Goal: Task Accomplishment & Management: Complete application form

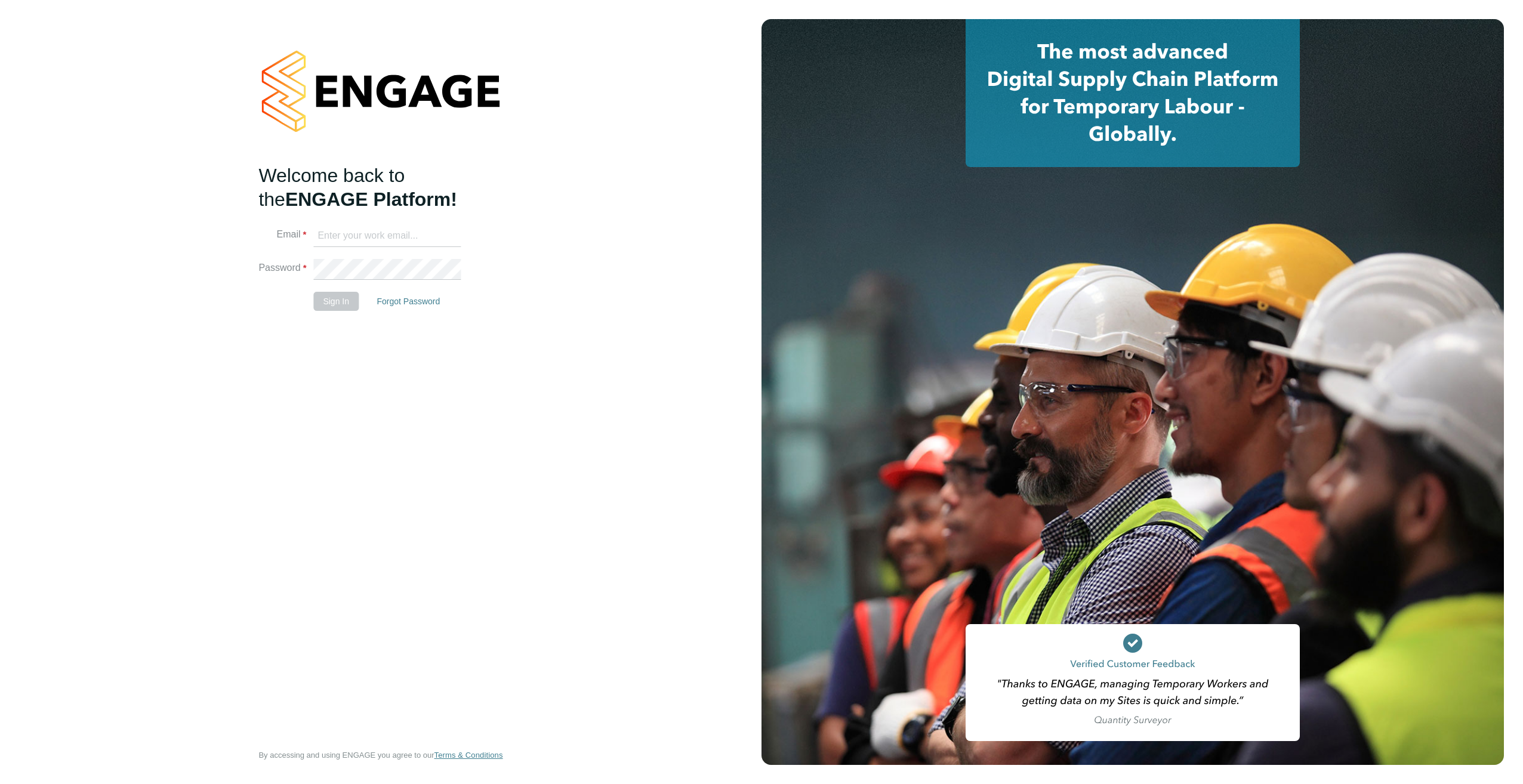
click at [355, 236] on input at bounding box center [387, 236] width 147 height 22
type input "gary164@btinternet.com"
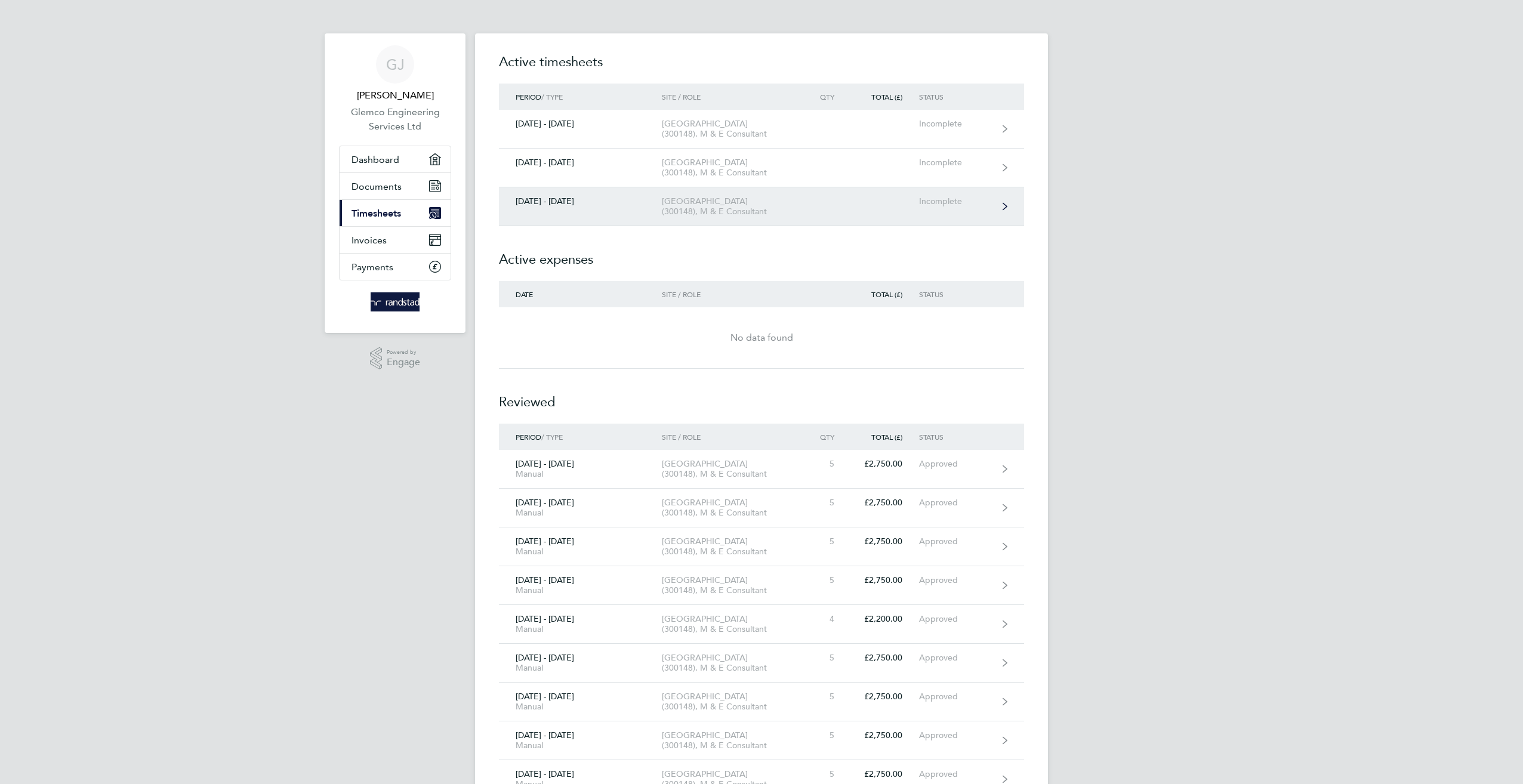
click at [553, 207] on link "[DATE] - [DATE] [GEOGRAPHIC_DATA] (300148), M & E Consultant Incomplete" at bounding box center [761, 206] width 525 height 39
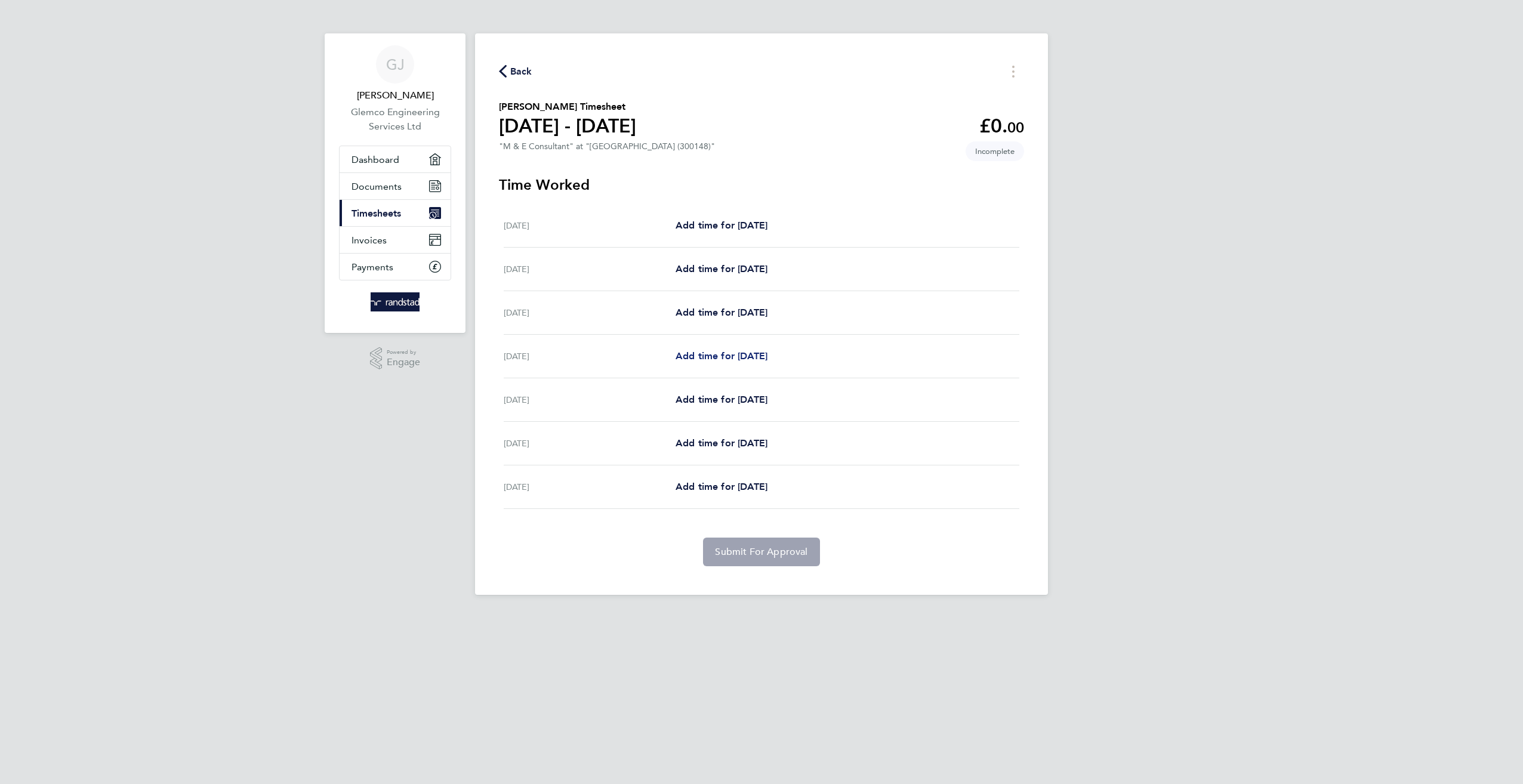
click at [691, 352] on span "Add time for [DATE]" at bounding box center [721, 356] width 92 height 11
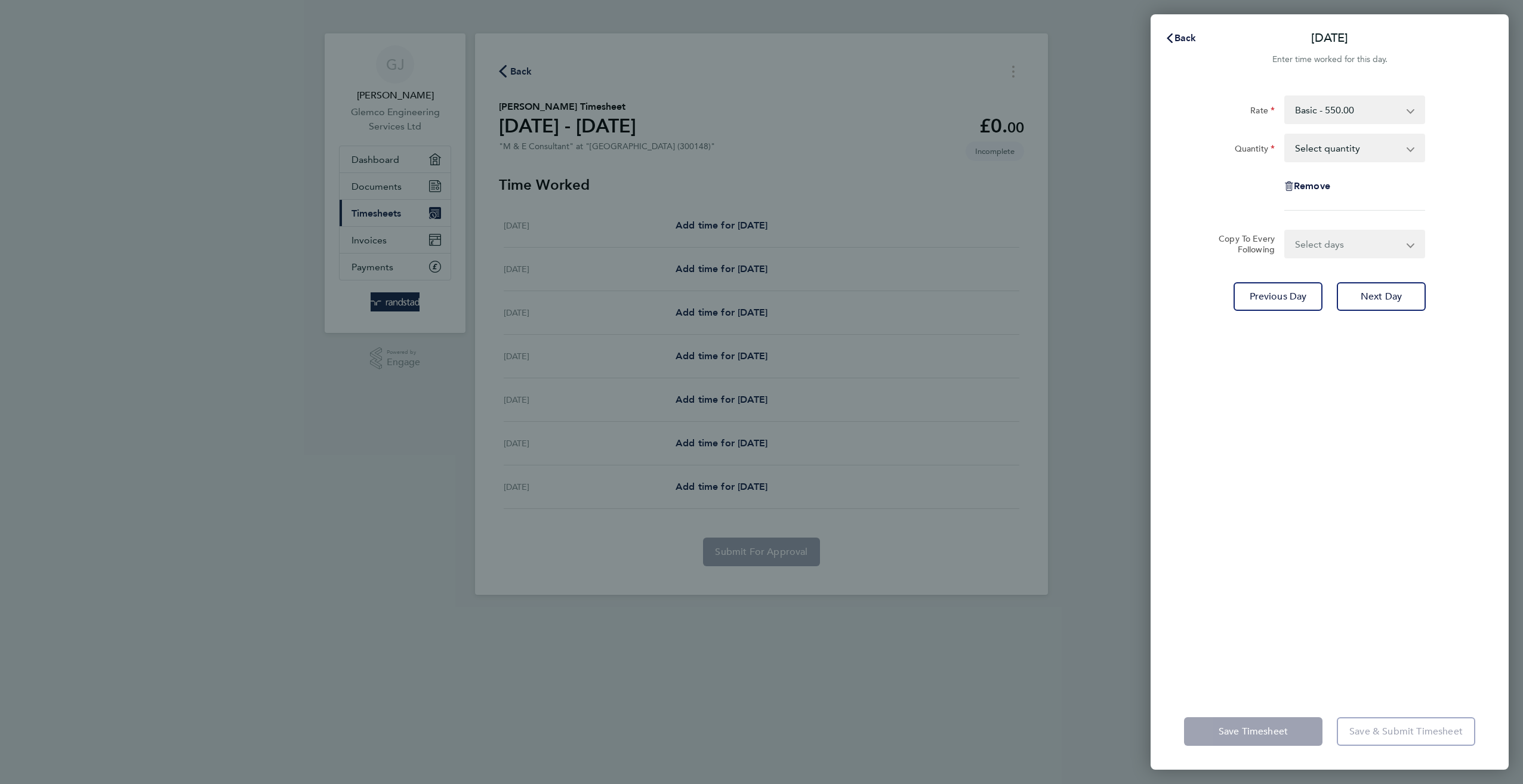
click at [1348, 150] on select "Select quantity 0.5 1" at bounding box center [1347, 147] width 124 height 26
select select "1"
click at [1285, 135] on select "Select quantity 0.5 1" at bounding box center [1347, 147] width 124 height 26
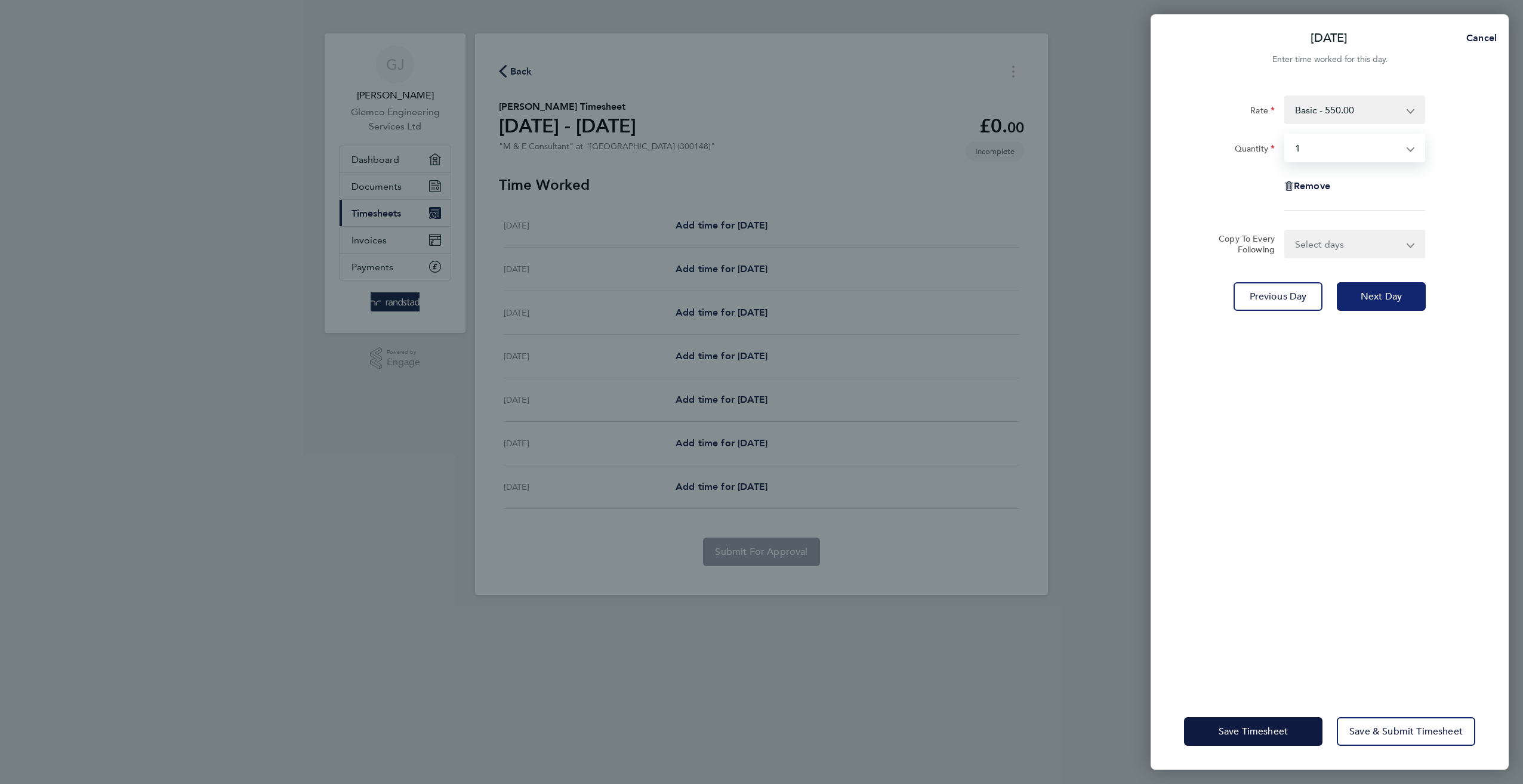
click at [1381, 297] on span "Next Day" at bounding box center [1381, 296] width 41 height 12
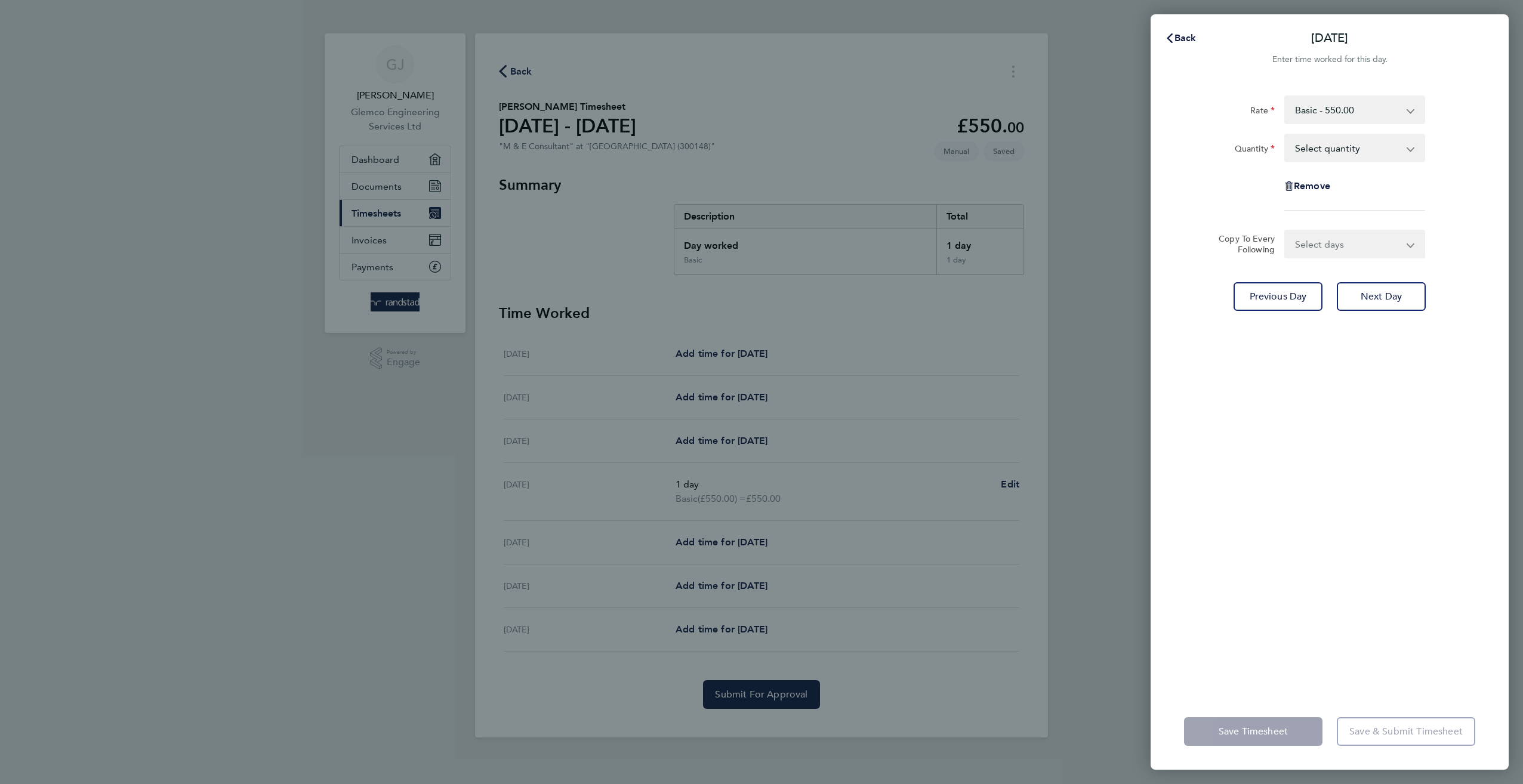
click at [1351, 147] on select "Select quantity 0.5 1" at bounding box center [1347, 147] width 124 height 26
select select "1"
click at [1285, 135] on select "Select quantity 0.5 1" at bounding box center [1347, 147] width 124 height 26
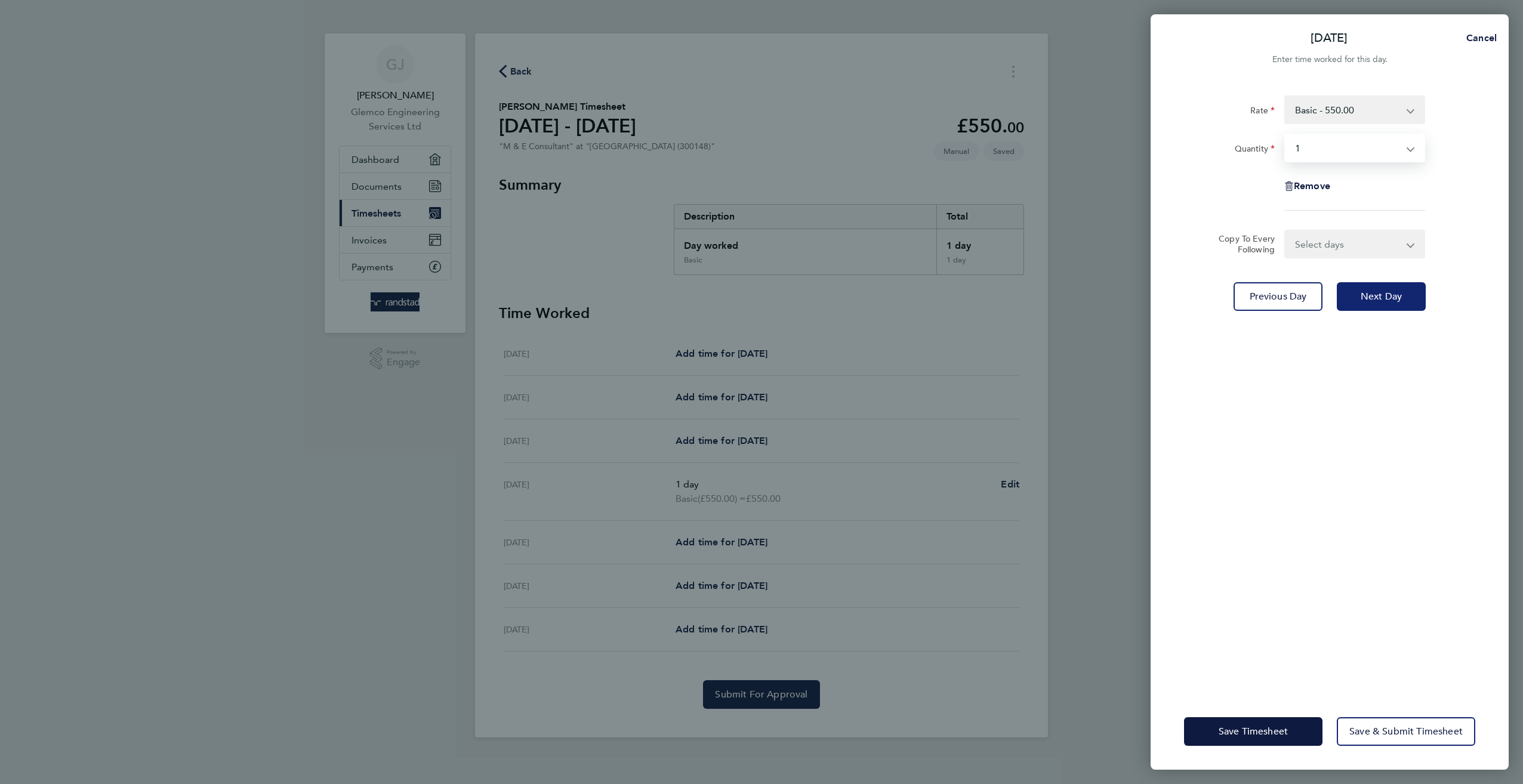
click at [1380, 302] on button "Next Day" at bounding box center [1381, 296] width 89 height 29
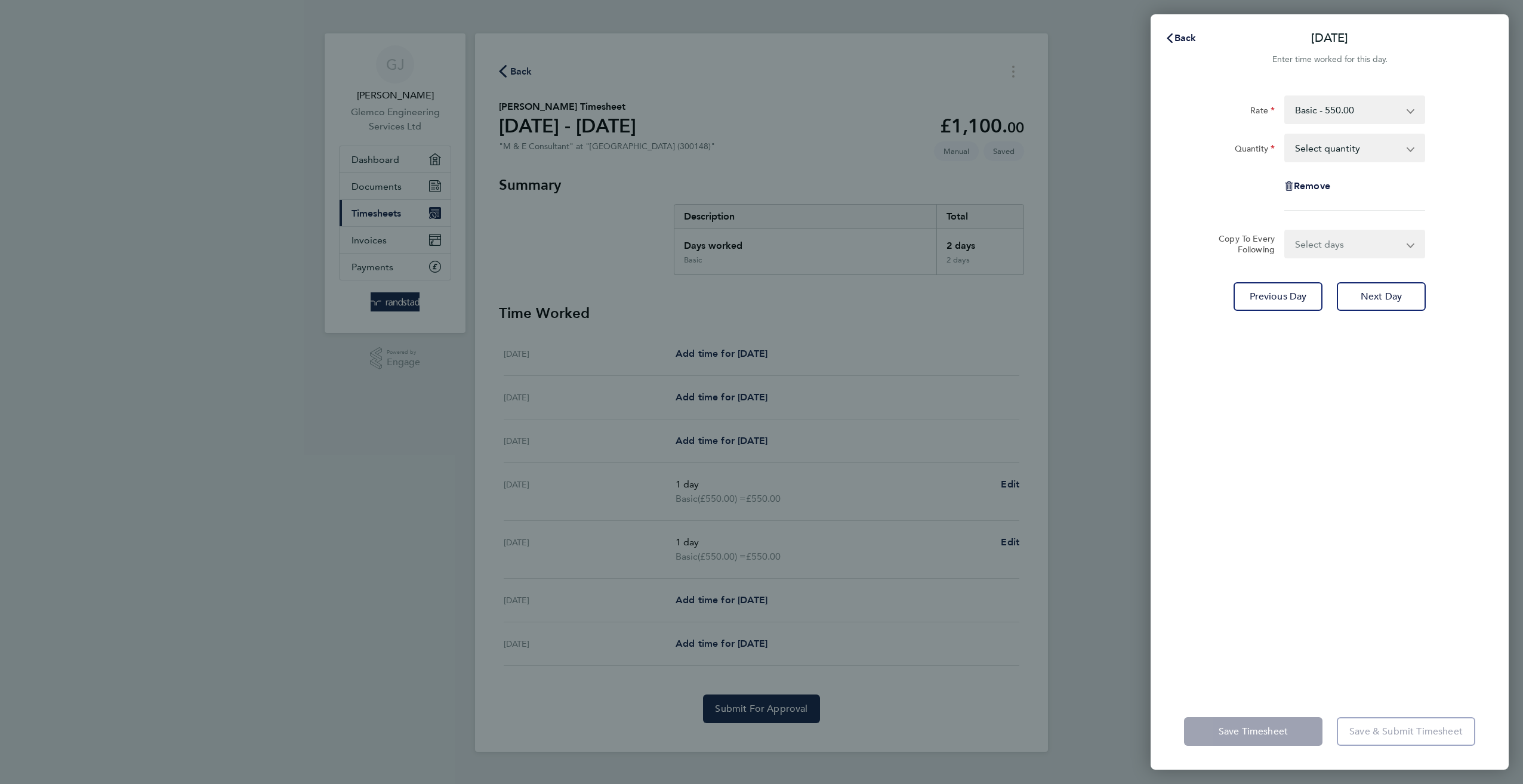
click at [1334, 149] on select "Select quantity 0.5 1" at bounding box center [1347, 147] width 124 height 26
select select "1"
click at [1285, 135] on select "Select quantity 0.5 1" at bounding box center [1347, 147] width 124 height 26
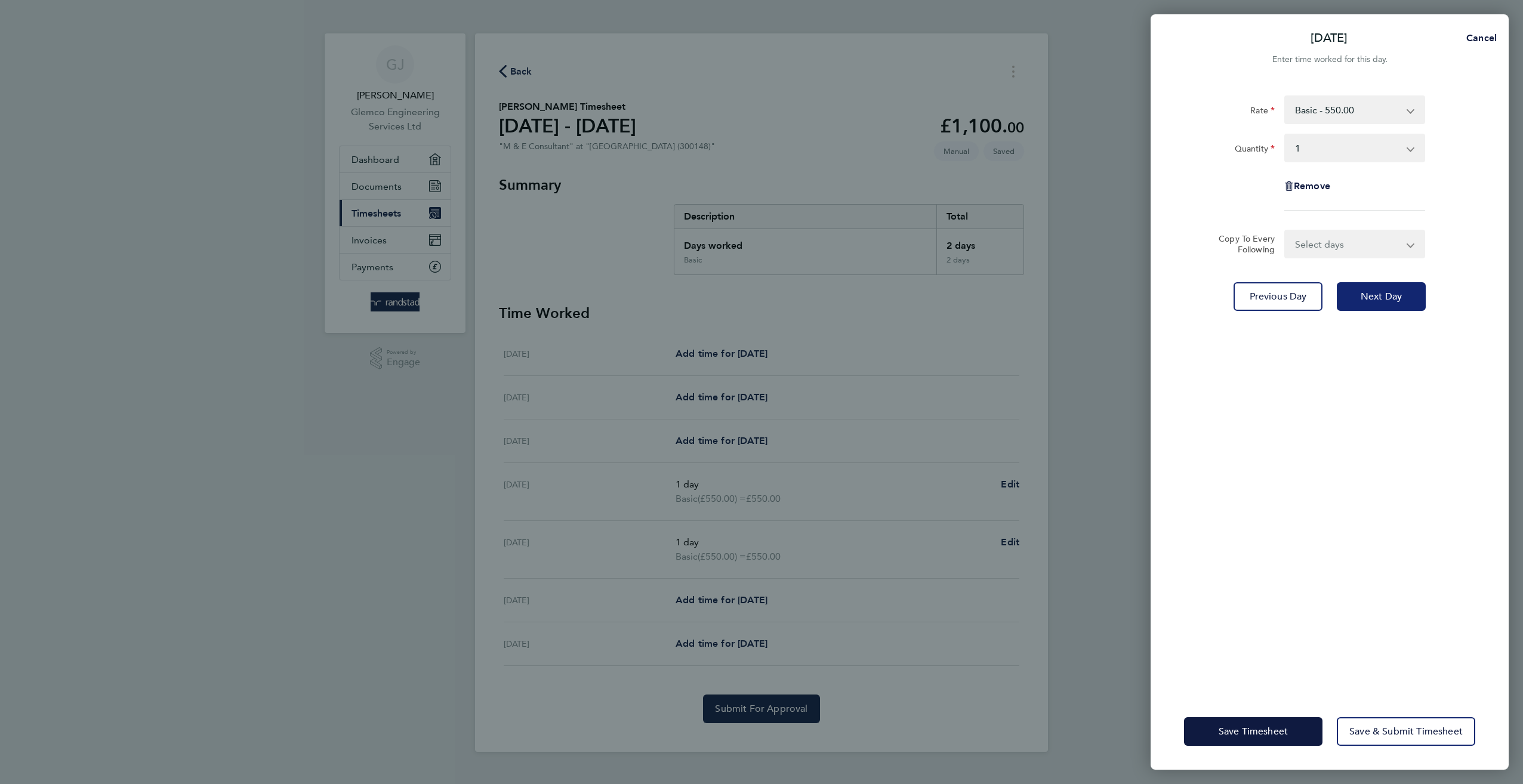
click at [1377, 292] on span "Next Day" at bounding box center [1381, 296] width 41 height 12
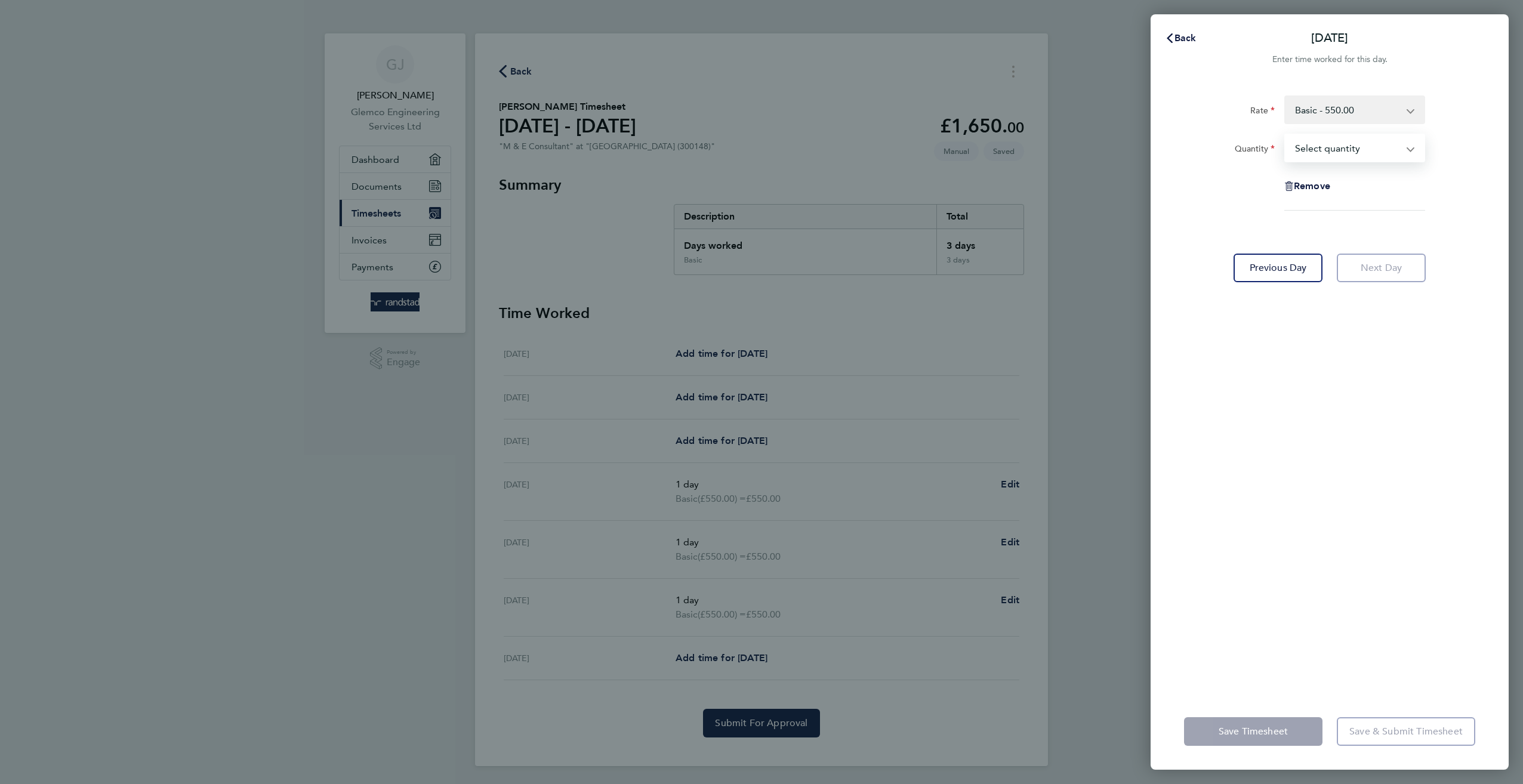
click at [1316, 149] on select "Select quantity 0.5 1" at bounding box center [1347, 147] width 124 height 26
select select "1"
click at [1285, 135] on select "Select quantity 0.5 1" at bounding box center [1347, 147] width 124 height 26
click at [1240, 732] on span "Save Timesheet" at bounding box center [1253, 731] width 69 height 12
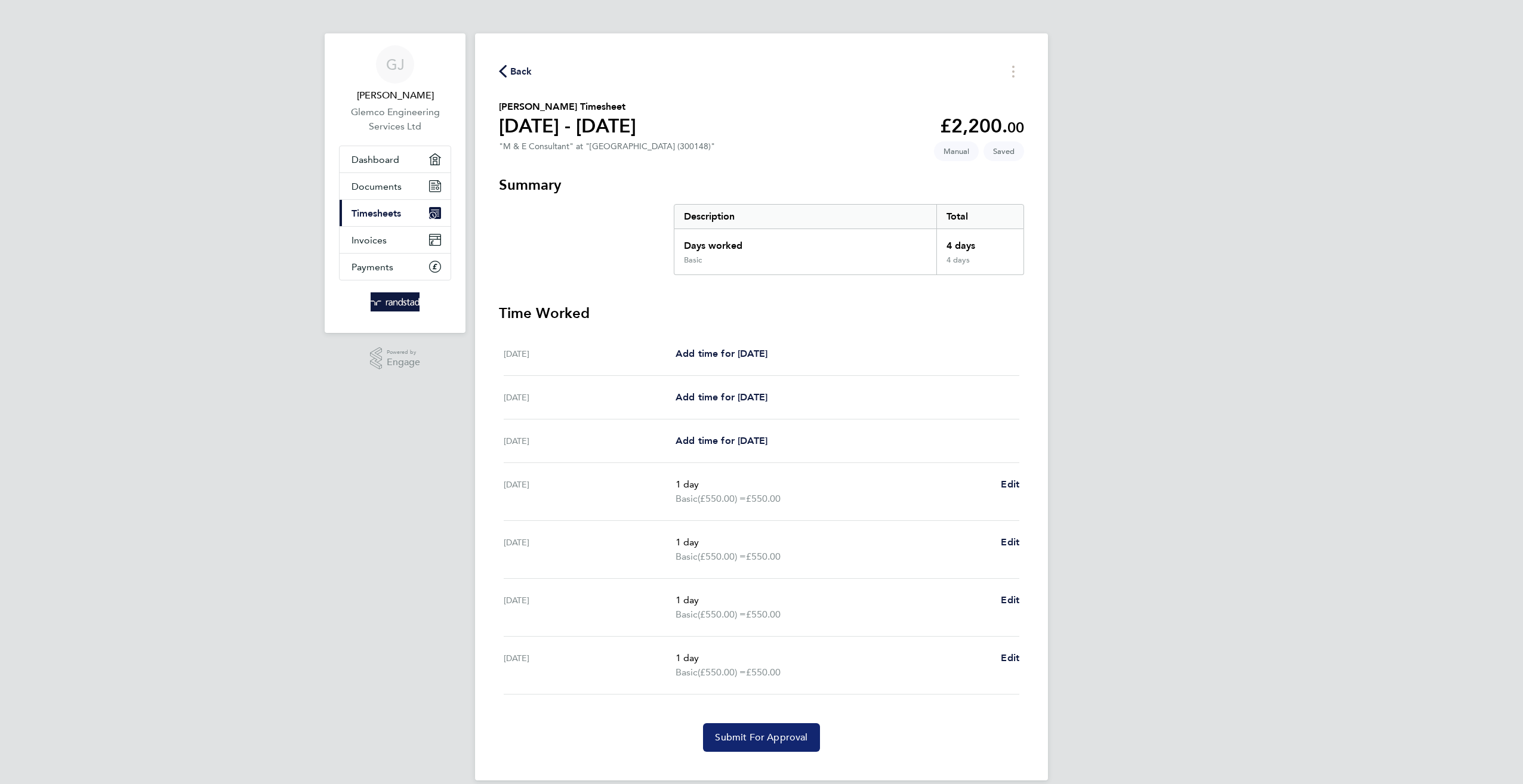
click at [749, 735] on span "Submit For Approval" at bounding box center [761, 737] width 93 height 12
